Goal: Find specific page/section: Find specific page/section

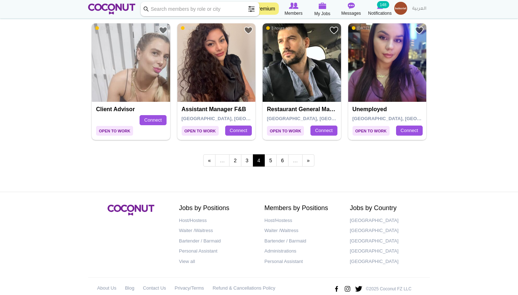
scroll to position [1255, 0]
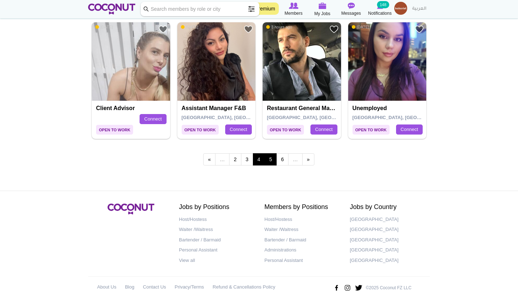
click at [271, 154] on link "5" at bounding box center [270, 159] width 12 height 12
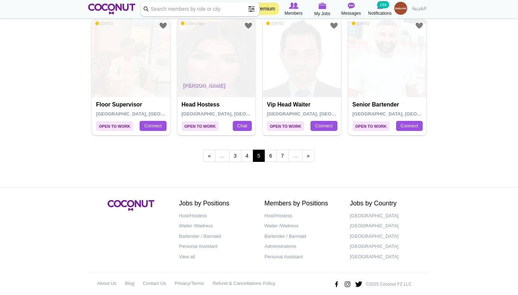
scroll to position [1258, 0]
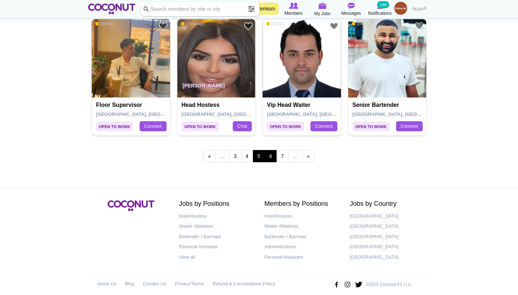
click at [273, 150] on link "6" at bounding box center [270, 156] width 12 height 12
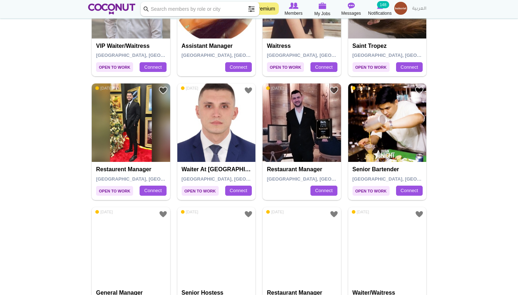
scroll to position [578, 0]
